Goal: Task Accomplishment & Management: Use online tool/utility

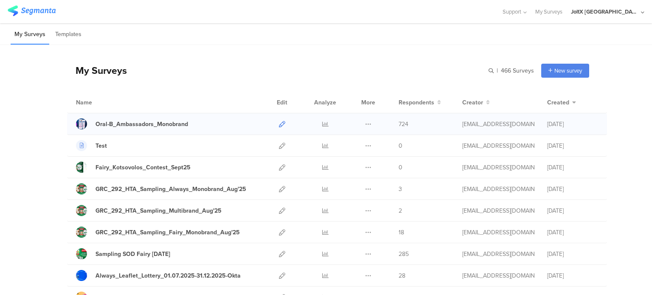
click at [279, 123] on icon at bounding box center [282, 124] width 6 height 6
click at [279, 124] on icon at bounding box center [282, 124] width 6 height 6
click at [351, 86] on div "My Surveys | 466 Surveys New survey Start from scratch Choose from templates" at bounding box center [328, 71] width 522 height 34
click at [279, 123] on icon at bounding box center [282, 124] width 6 height 6
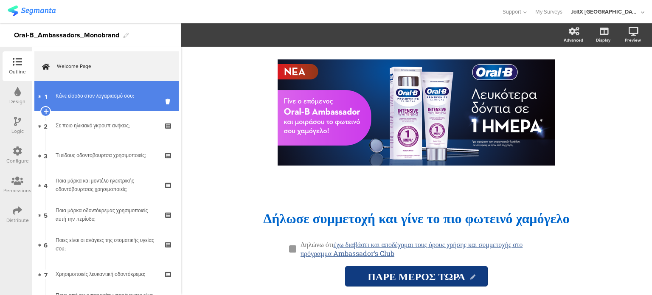
click at [103, 85] on link "1 Κάνε είσοδο στον λογαριασμό σου:" at bounding box center [106, 96] width 144 height 30
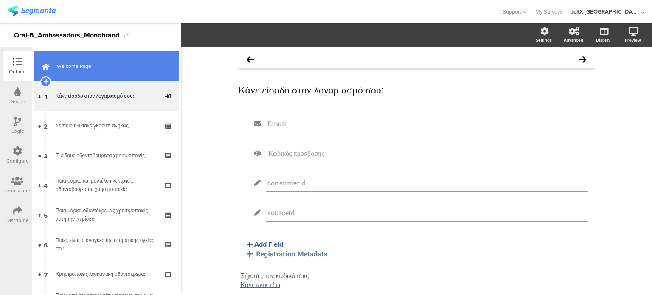
click at [138, 59] on link "Welcome Page" at bounding box center [106, 66] width 144 height 30
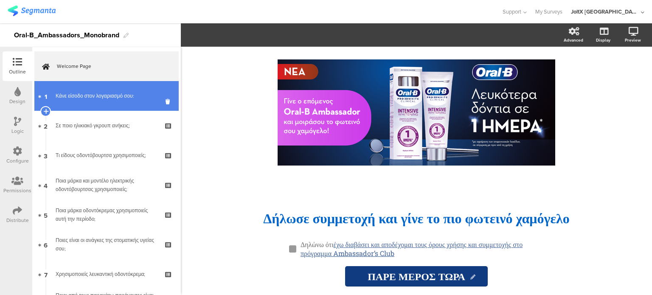
click at [50, 101] on link "1 Κάνε είσοδο στον λογαριασμό σου:" at bounding box center [106, 96] width 144 height 30
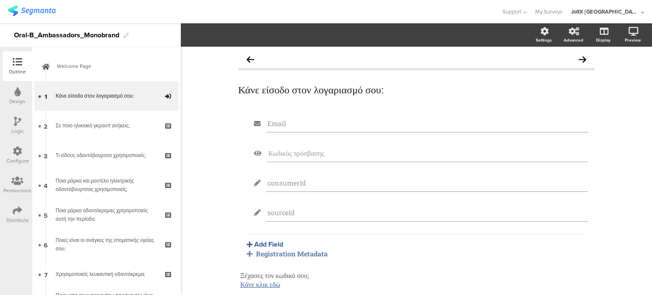
click at [306, 251] on div "Registration Metadata" at bounding box center [417, 253] width 340 height 9
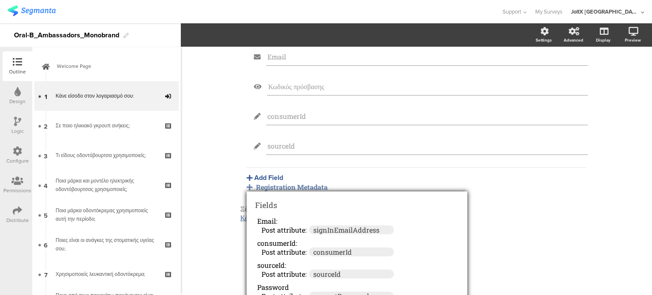
scroll to position [37, 0]
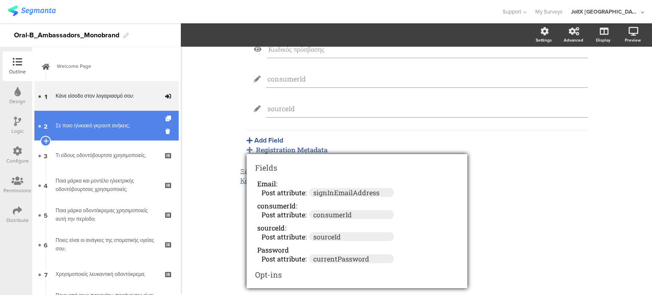
click at [79, 124] on div "Σε ποιο ηλικιακό γκρουπ ανήκεις;" at bounding box center [106, 125] width 101 height 8
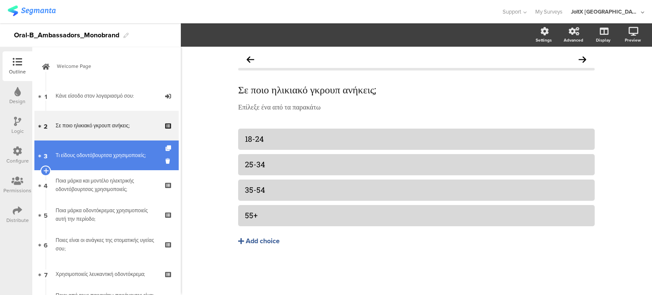
click at [104, 163] on link "3 Τι είδους οδοντόβουρτσα χρησιμοποιείς;" at bounding box center [106, 156] width 144 height 30
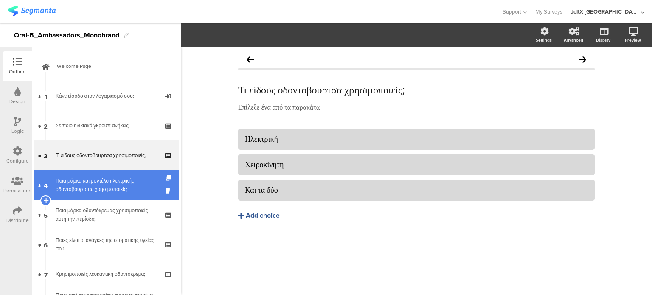
click at [105, 195] on link "4 Ποια μάρκα και μοντέλο ηλεκτρικής οδοντόβουρτσας χρησιμοποιείς;" at bounding box center [106, 185] width 144 height 30
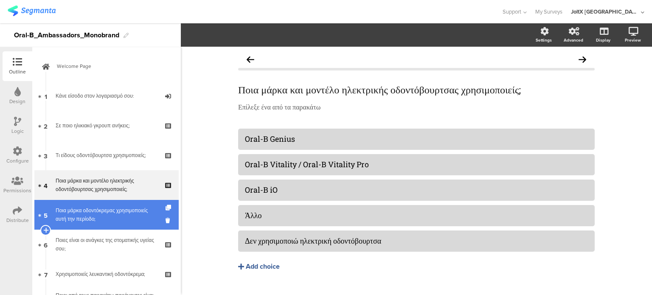
click at [107, 215] on div "Ποια μάρκα οδοντόκρεμας χρησιμοποιείς αυτή την περίοδο;" at bounding box center [106, 214] width 101 height 17
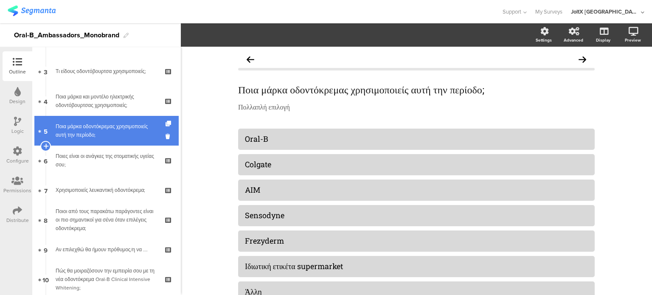
scroll to position [85, 0]
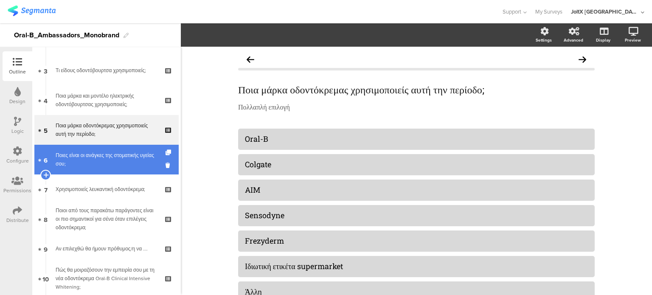
click at [94, 168] on link "6 Ποιες είναι οι ανάγκες της στοματικής υγείας σου;" at bounding box center [106, 160] width 144 height 30
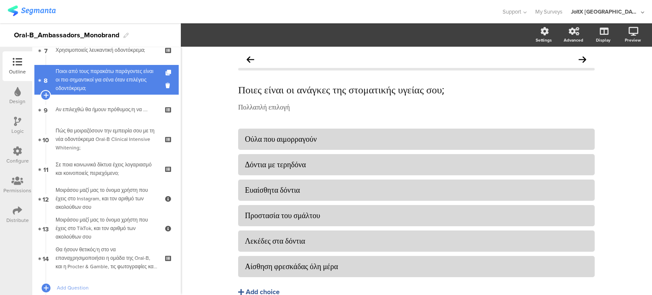
scroll to position [224, 0]
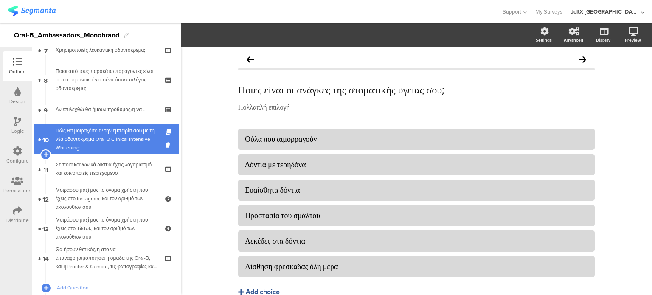
click at [93, 152] on link "10 Πώς θα μοιραζόσουν την εμπειρία σου με τη νέα οδοντόκρεμα Oral-B Clinical In…" at bounding box center [106, 139] width 144 height 30
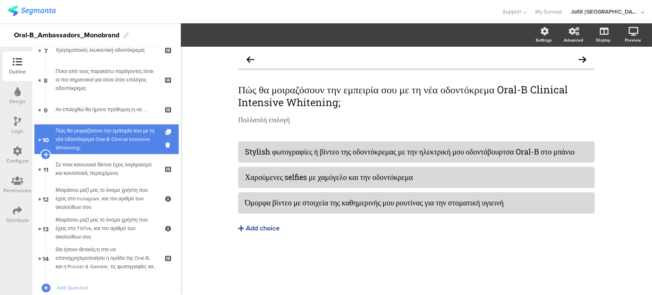
scroll to position [280, 0]
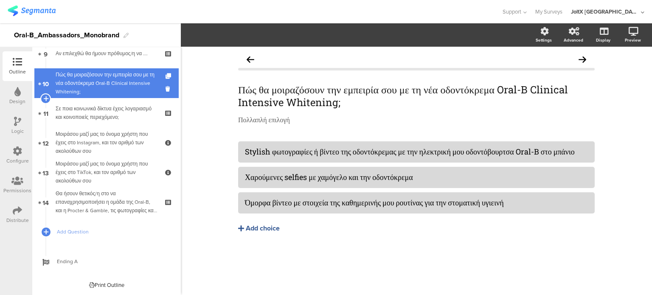
click at [93, 152] on div "Μοιράσου μαζί μας το όνομα χρήστη που έχεις στο Instagram, και τον αριθμό των α…" at bounding box center [106, 142] width 101 height 25
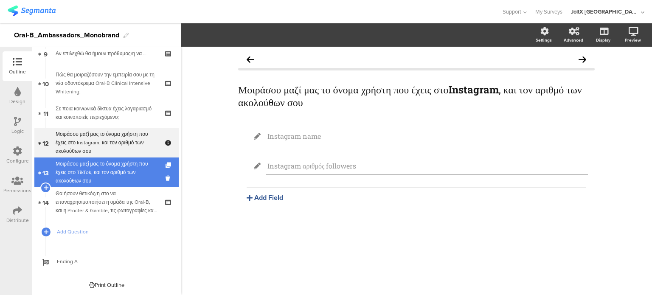
click at [95, 170] on div "Μοιράσου μαζί μας το όνομα χρήστη που έχεις στο TikTok, και τον αριθμό των ακολ…" at bounding box center [106, 172] width 101 height 25
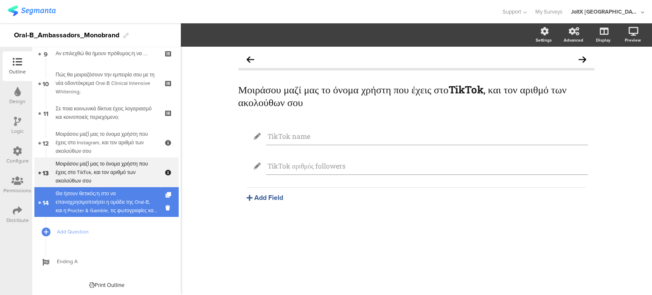
click at [100, 197] on div "Θα ήσουν θετικός/η στο να επαναχρησιμοποιήσει η ομάδα της Oral-B, και η Procter…" at bounding box center [106, 201] width 101 height 25
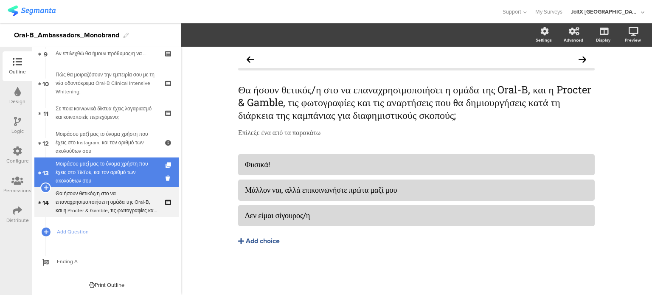
scroll to position [147, 0]
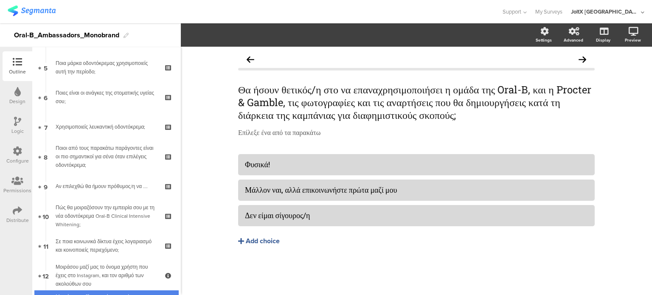
click at [96, 161] on div "Ποιοι από τους παρακάτω παράγοντες είναι οι πιο σημαντικοί για σένα όταν επιλέγ…" at bounding box center [106, 156] width 101 height 25
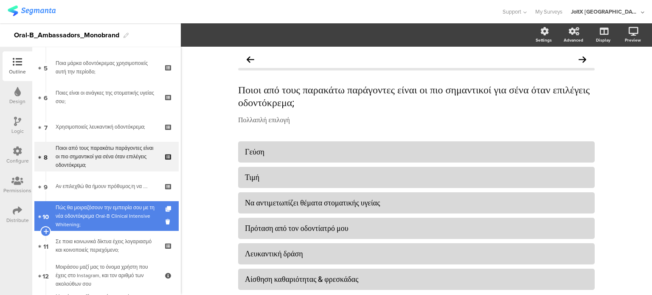
scroll to position [123, 0]
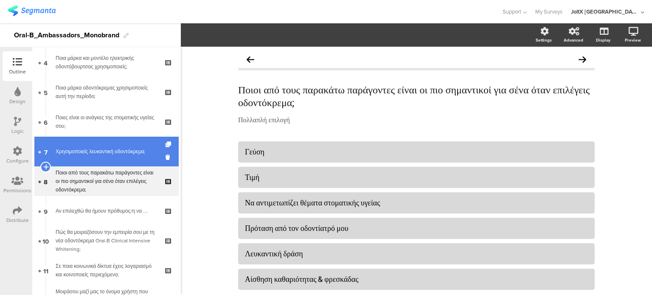
click at [103, 158] on link "7 Χρησιμοποιείς λευκαντική οδοντόκρεμα;" at bounding box center [106, 152] width 144 height 30
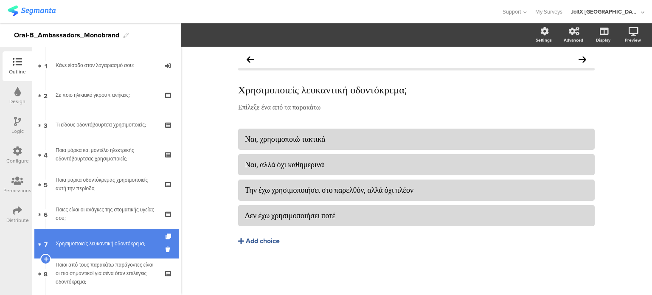
scroll to position [24, 0]
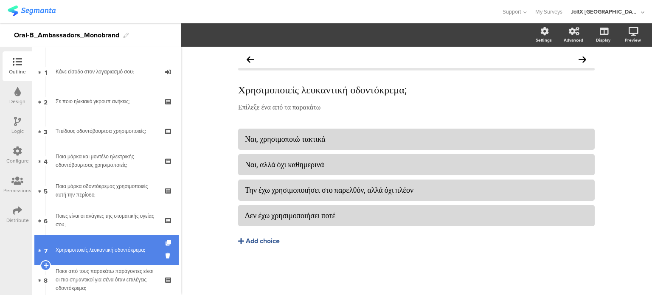
click at [103, 158] on div "Ποια μάρκα και μοντέλο ηλεκτρικής οδοντόβουρτσας χρησιμοποιείς;" at bounding box center [106, 160] width 101 height 17
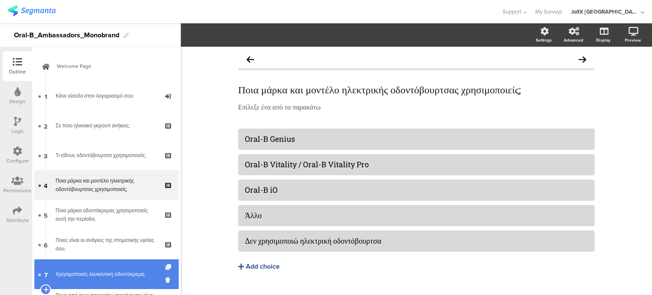
click at [103, 158] on div "Τι είδους οδοντόβουρτσα χρησιμοποιείς;" at bounding box center [106, 155] width 101 height 8
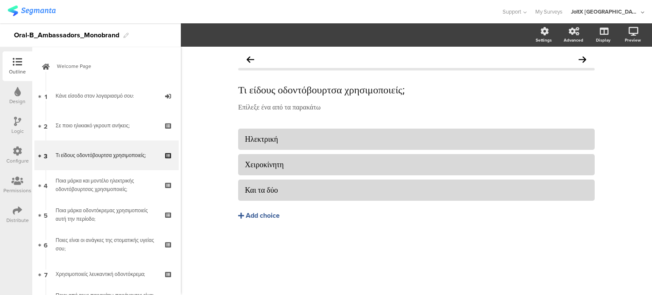
click at [19, 135] on div "Logic" at bounding box center [18, 126] width 30 height 30
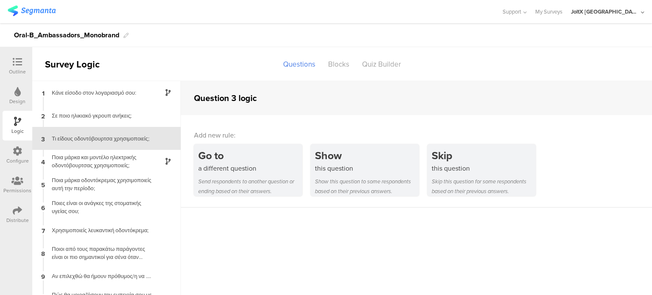
click at [17, 159] on div "Configure" at bounding box center [17, 161] width 23 height 8
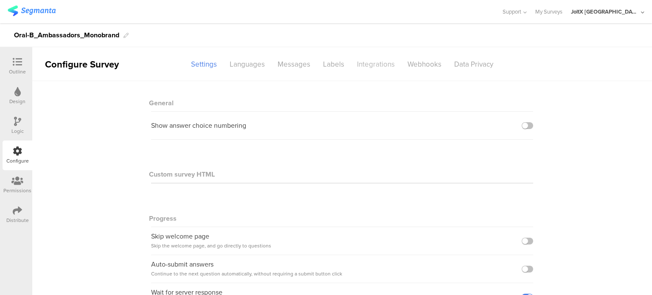
click at [378, 68] on div "Integrations" at bounding box center [376, 64] width 51 height 15
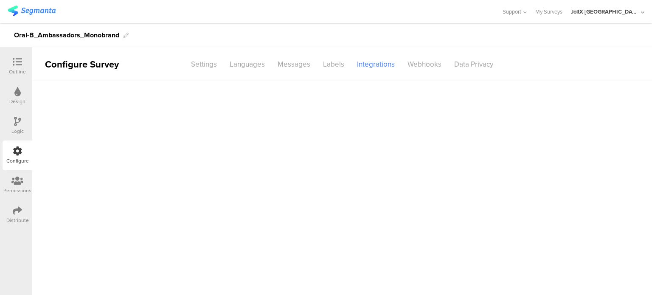
click at [23, 212] on div "Distribute" at bounding box center [18, 215] width 30 height 30
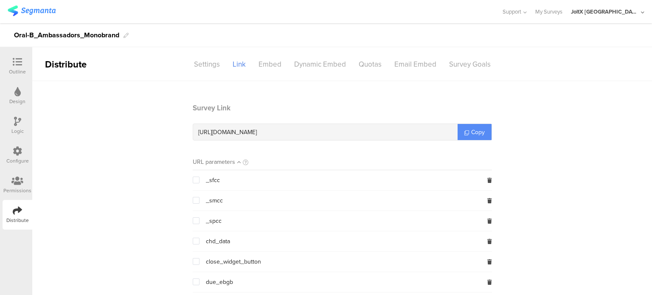
click at [471, 130] on span "Copy" at bounding box center [478, 132] width 14 height 9
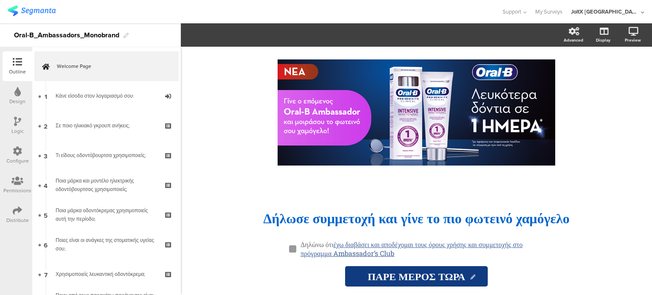
click at [22, 212] on icon at bounding box center [17, 210] width 9 height 9
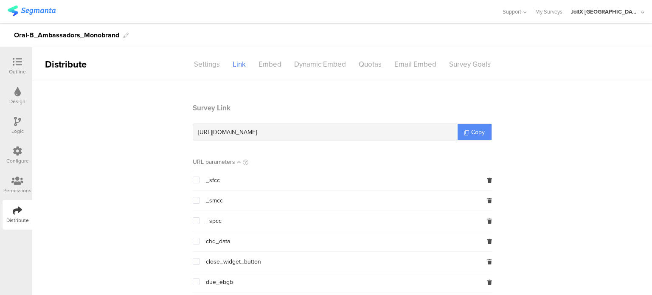
click at [467, 127] on link "Copy" at bounding box center [475, 132] width 34 height 16
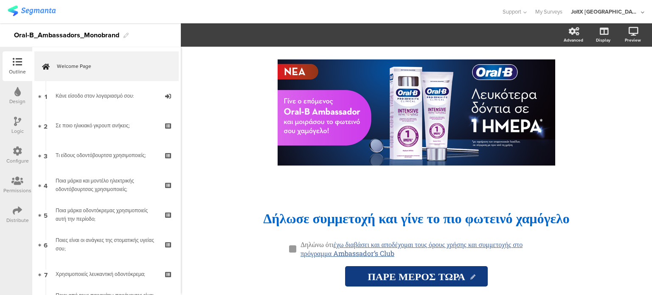
click at [12, 189] on div "Permissions" at bounding box center [17, 191] width 28 height 8
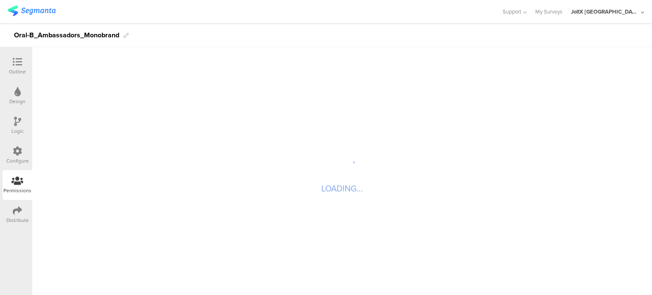
click at [13, 206] on icon at bounding box center [17, 210] width 9 height 9
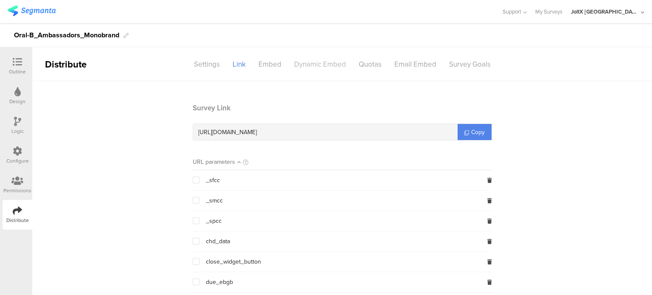
click at [323, 62] on div "Dynamic Embed" at bounding box center [320, 64] width 65 height 15
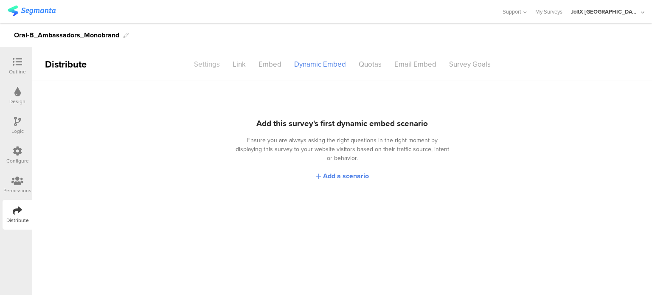
click at [217, 62] on div "Settings" at bounding box center [207, 64] width 39 height 15
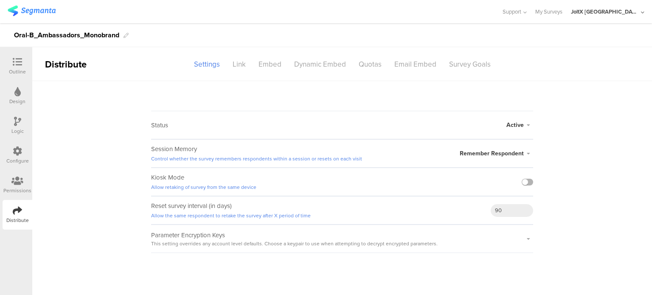
click at [524, 181] on label at bounding box center [527, 182] width 11 height 7
click at [0, 0] on input "checkbox" at bounding box center [0, 0] width 0 height 0
